Goal: Navigation & Orientation: Find specific page/section

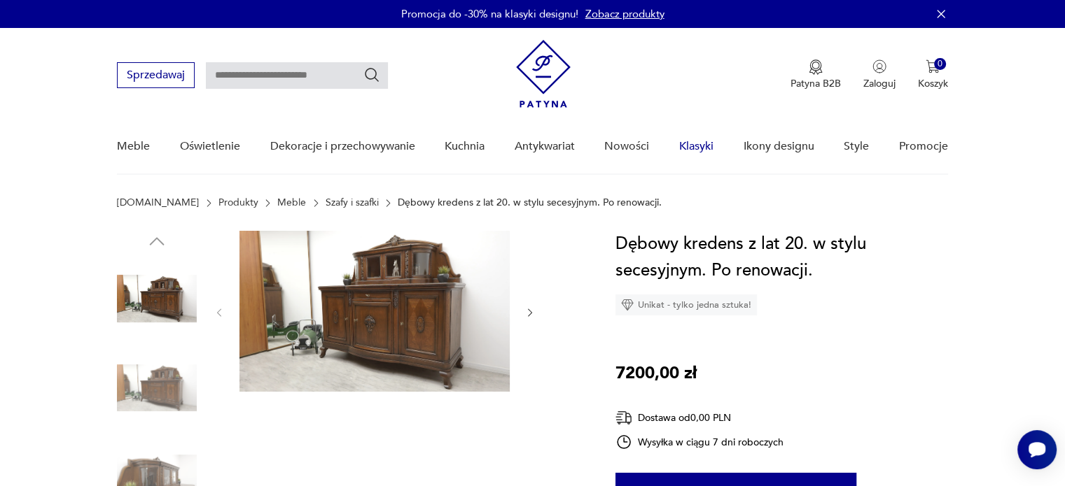
click at [689, 145] on link "Klasyki" at bounding box center [696, 147] width 34 height 54
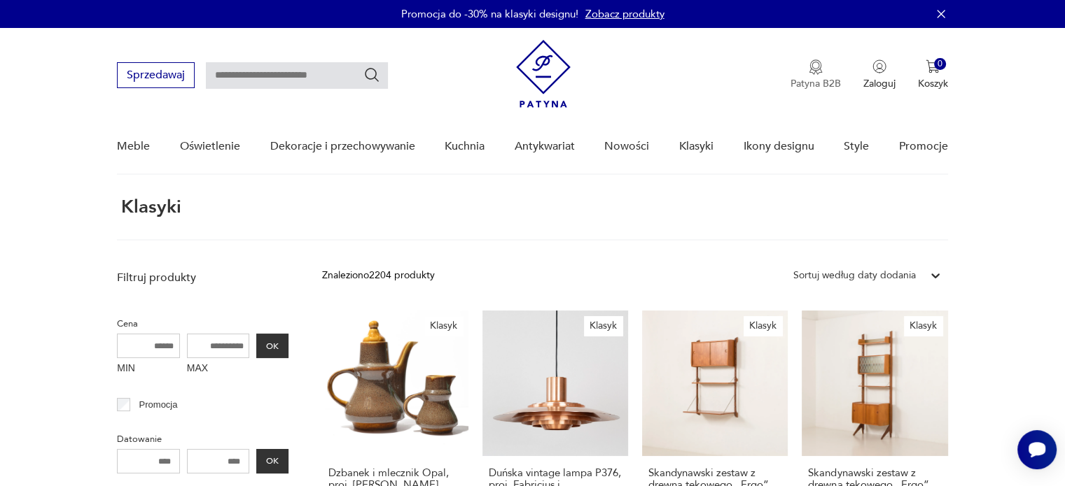
click at [795, 65] on button "Patyna B2B" at bounding box center [815, 74] width 50 height 31
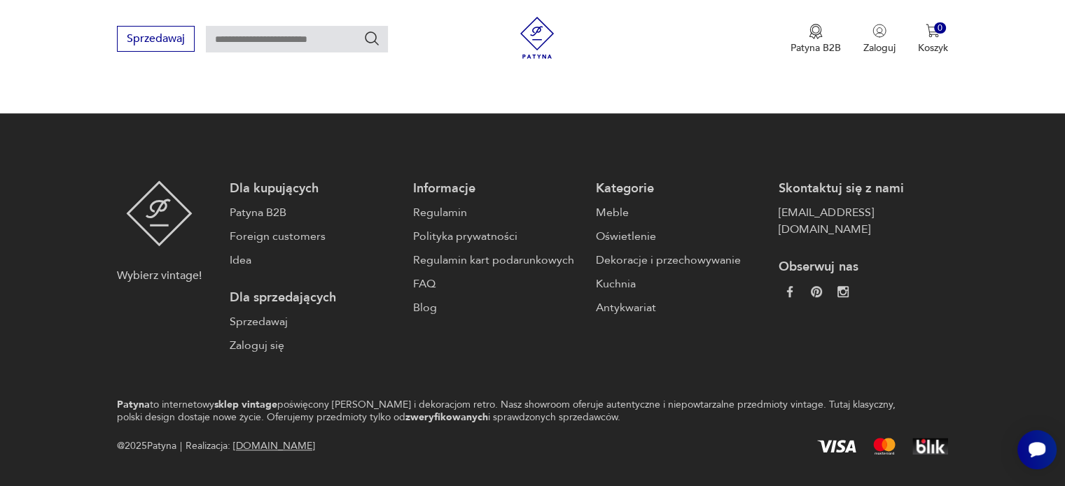
scroll to position [1044, 0]
